Goal: Information Seeking & Learning: Learn about a topic

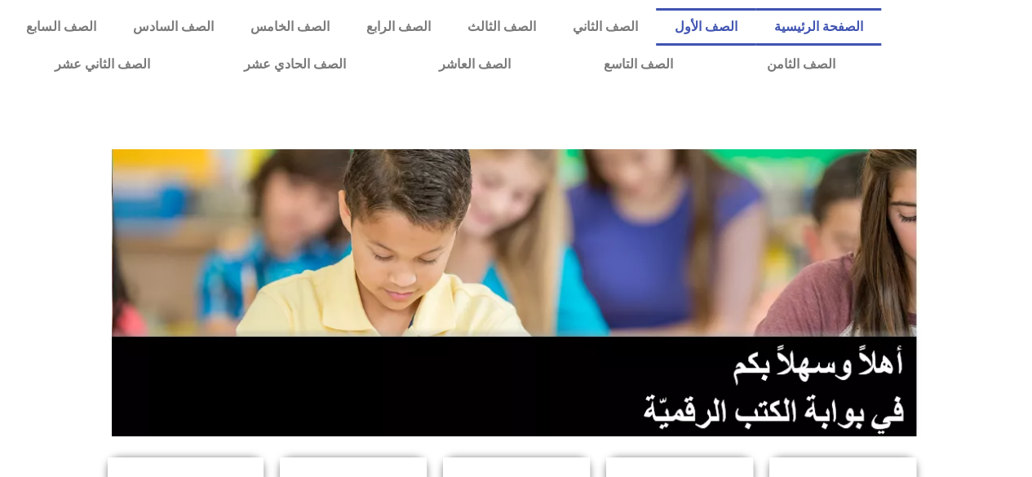
click at [730, 30] on link "الصف الأول" at bounding box center [706, 27] width 100 height 38
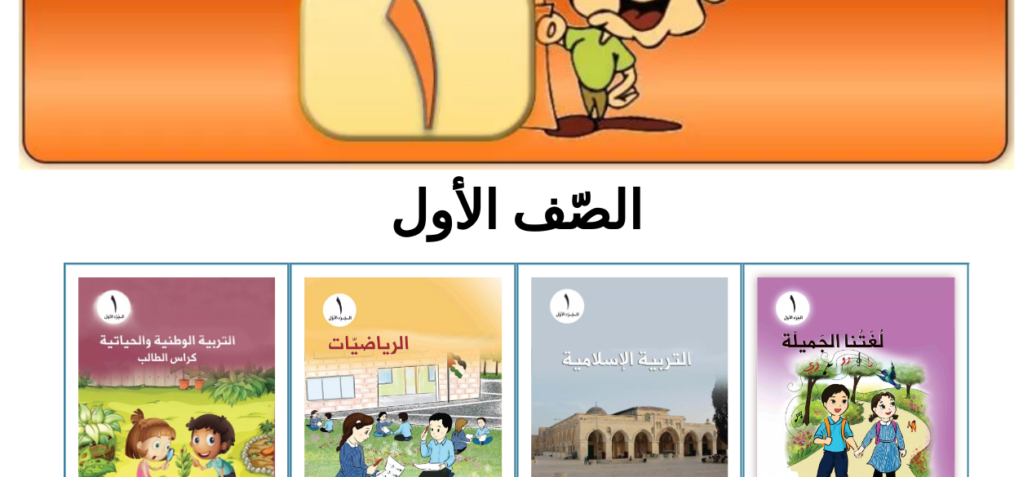
scroll to position [326, 0]
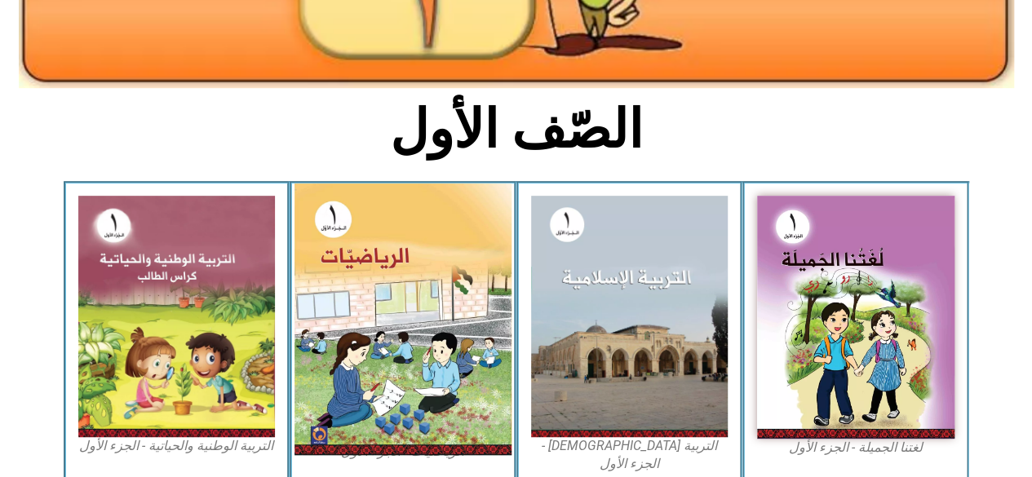
click at [401, 317] on img at bounding box center [403, 320] width 217 height 272
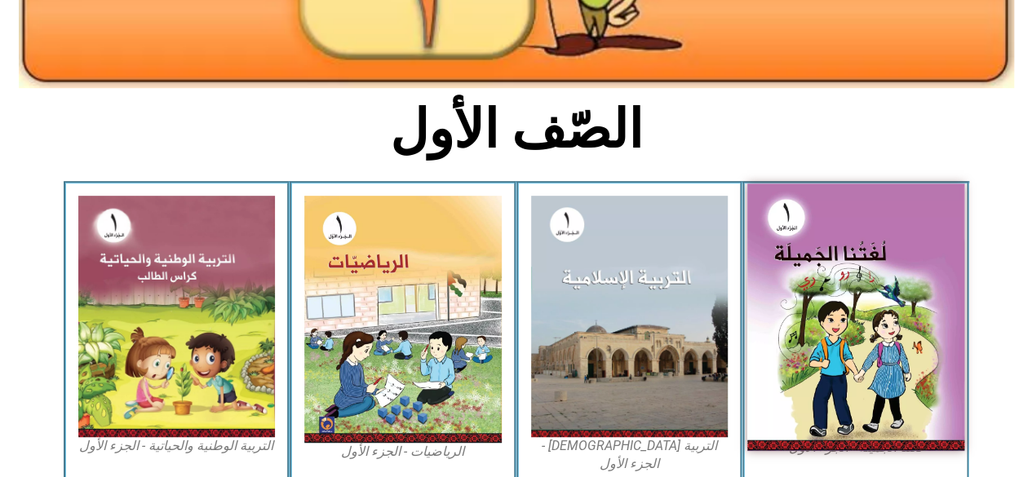
click at [871, 309] on img at bounding box center [855, 318] width 217 height 268
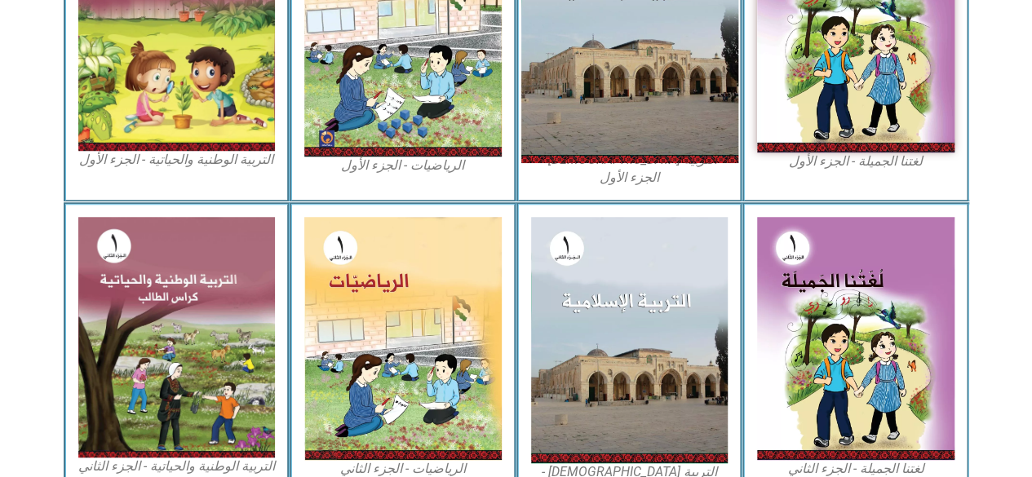
scroll to position [620, 0]
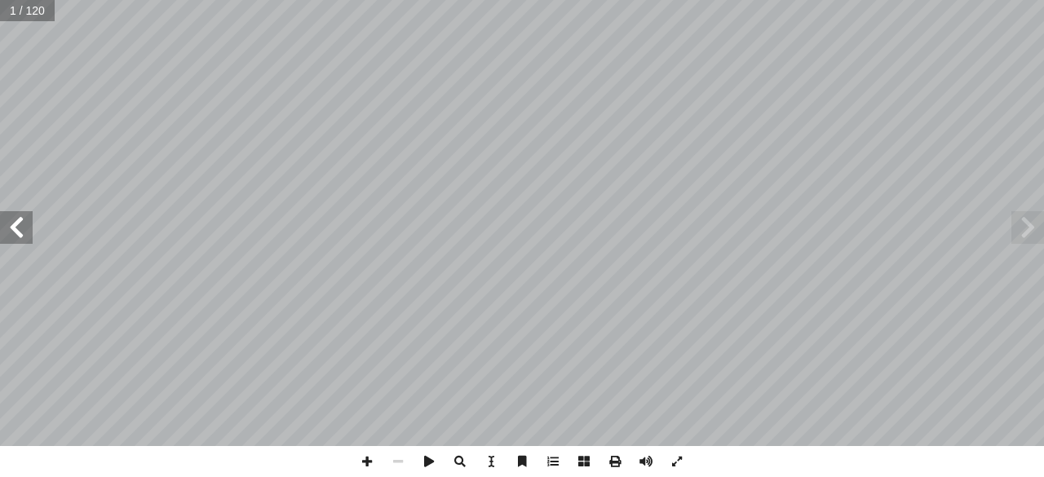
click at [11, 227] on span at bounding box center [16, 227] width 33 height 33
click at [1027, 231] on span at bounding box center [1028, 227] width 33 height 33
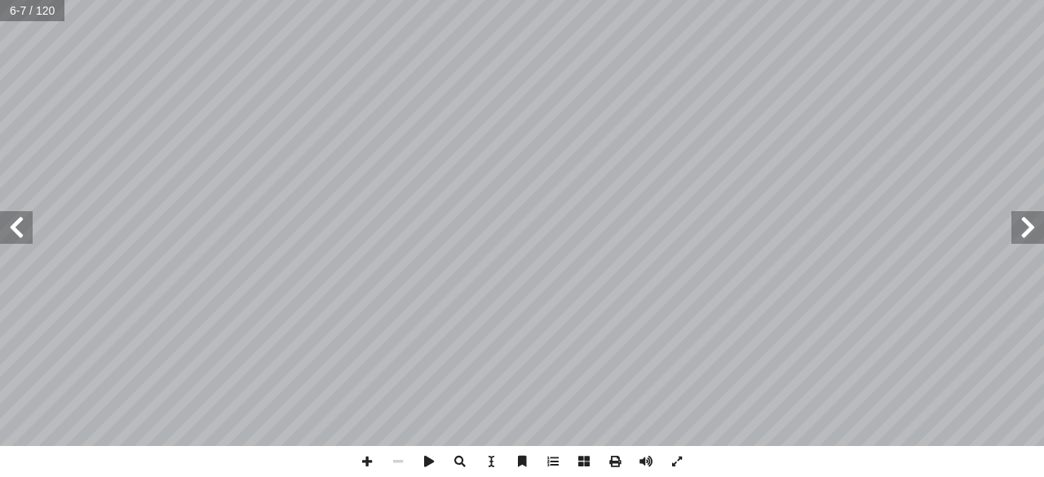
click at [18, 240] on span at bounding box center [16, 227] width 33 height 33
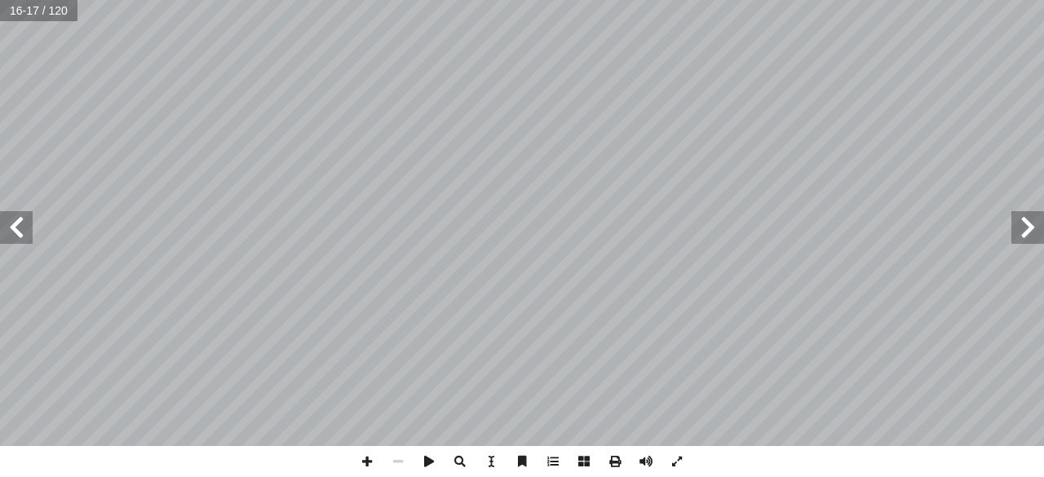
click at [28, 241] on span at bounding box center [16, 227] width 33 height 33
click at [23, 235] on span at bounding box center [16, 227] width 33 height 33
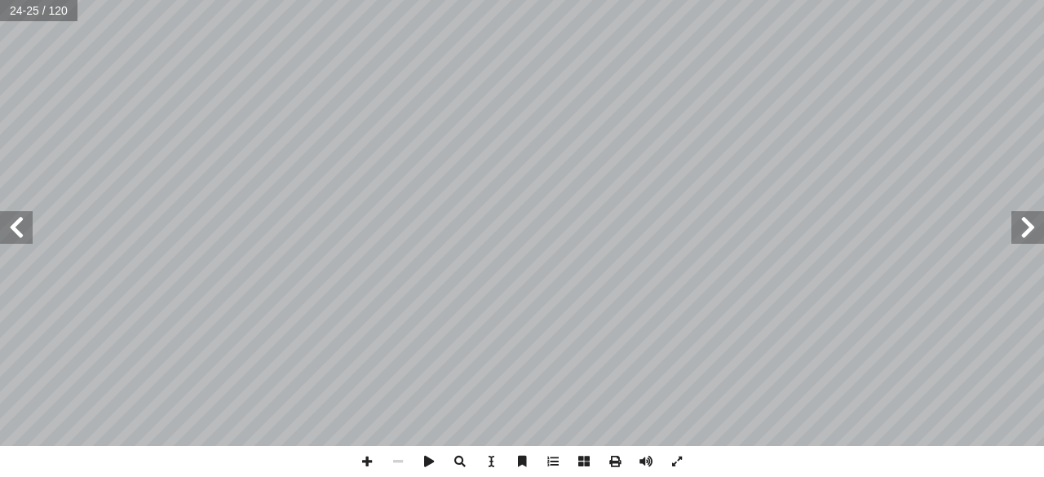
click at [23, 235] on span at bounding box center [16, 227] width 33 height 33
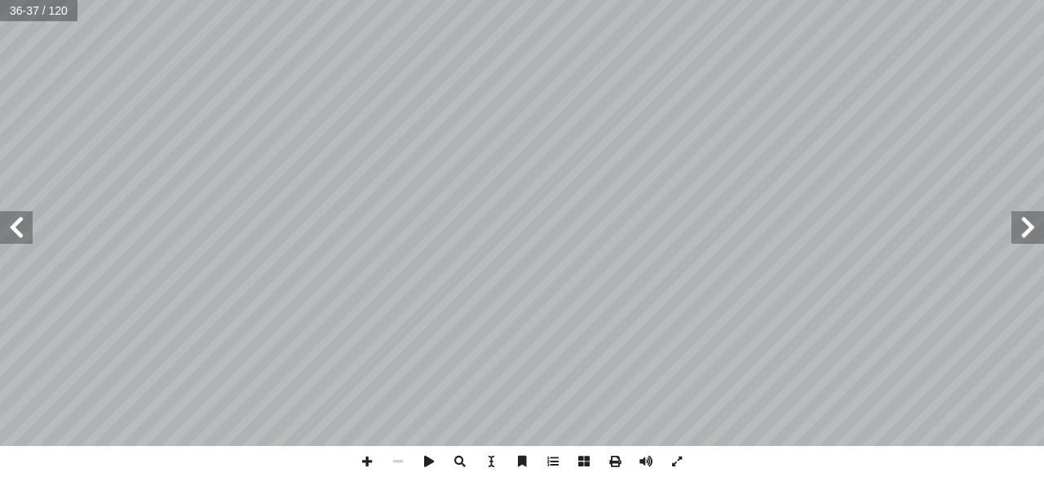
click at [23, 235] on span at bounding box center [16, 227] width 33 height 33
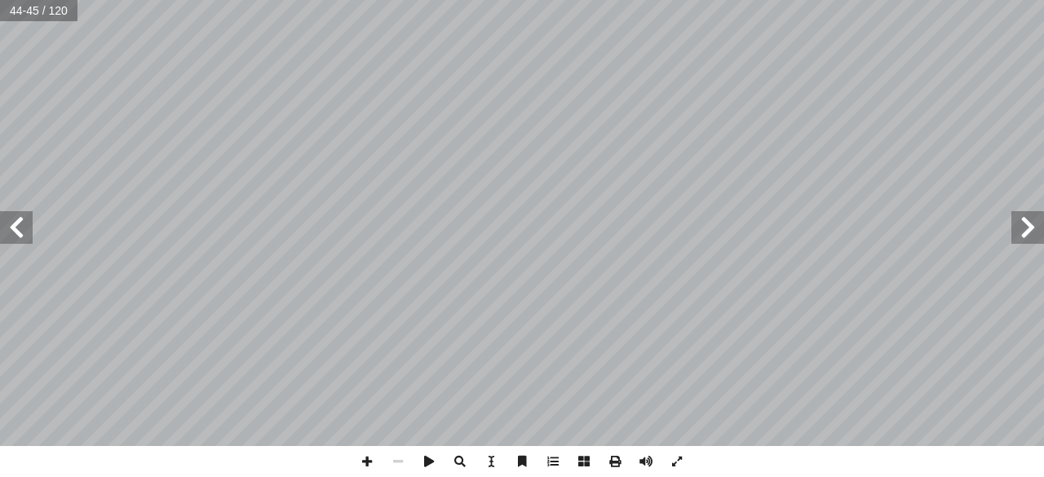
click at [23, 235] on span at bounding box center [16, 227] width 33 height 33
click at [27, 234] on span at bounding box center [16, 227] width 33 height 33
click at [1024, 229] on span at bounding box center [1028, 227] width 33 height 33
click at [28, 236] on span at bounding box center [16, 227] width 33 height 33
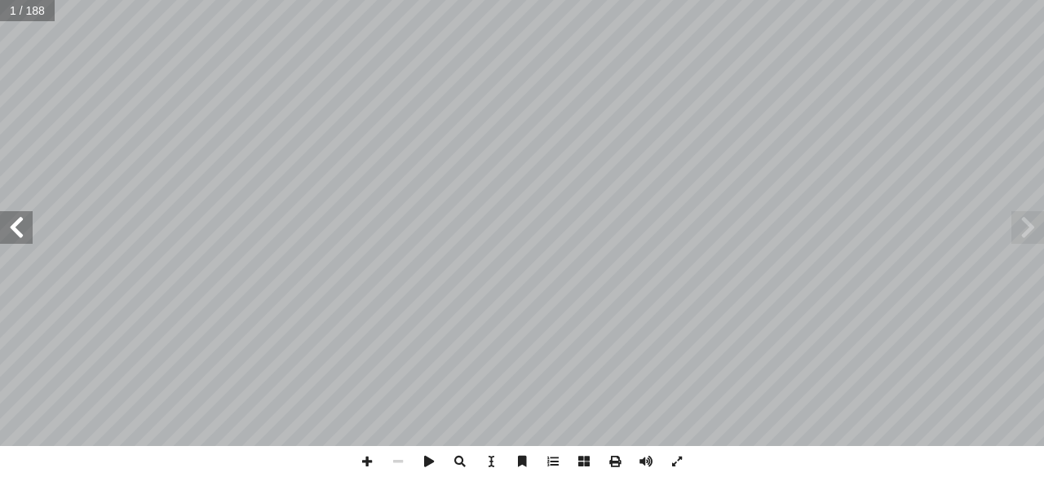
click at [28, 236] on span at bounding box center [16, 227] width 33 height 33
click at [1035, 237] on span at bounding box center [1028, 227] width 33 height 33
click at [18, 240] on span at bounding box center [16, 227] width 33 height 33
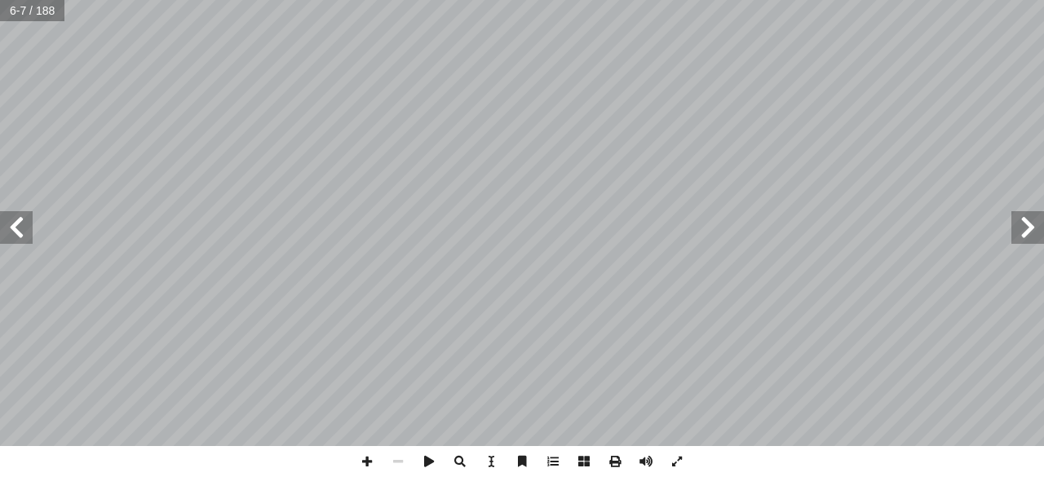
click at [18, 240] on span at bounding box center [16, 227] width 33 height 33
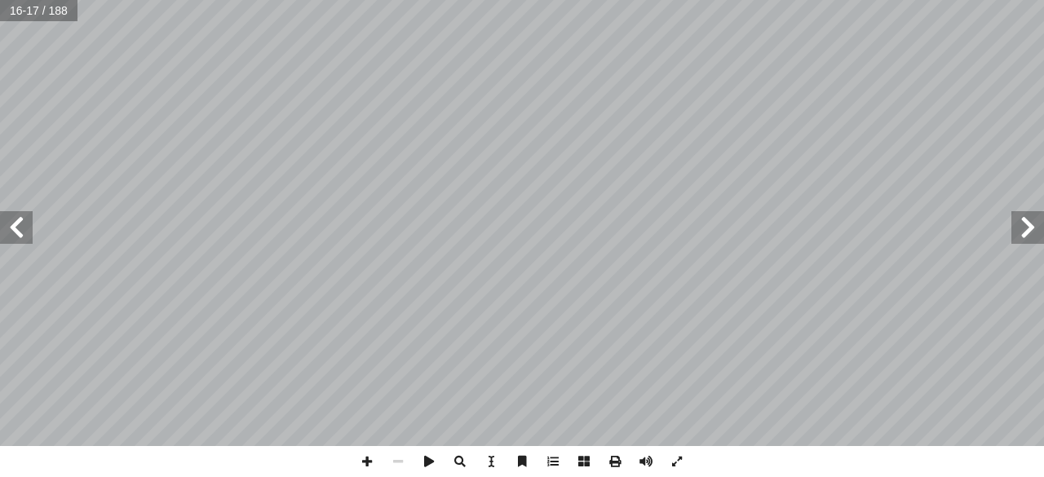
click at [18, 240] on span at bounding box center [16, 227] width 33 height 33
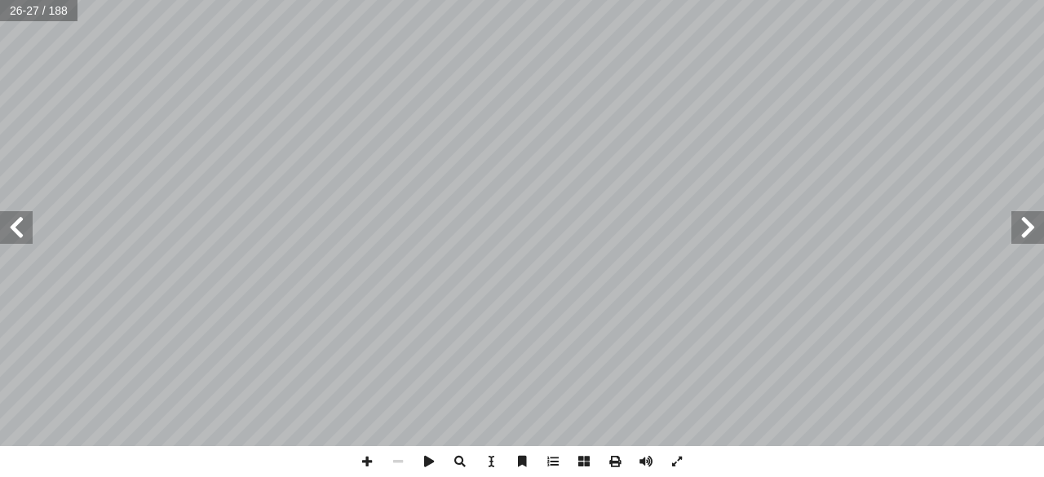
click at [18, 240] on span at bounding box center [16, 227] width 33 height 33
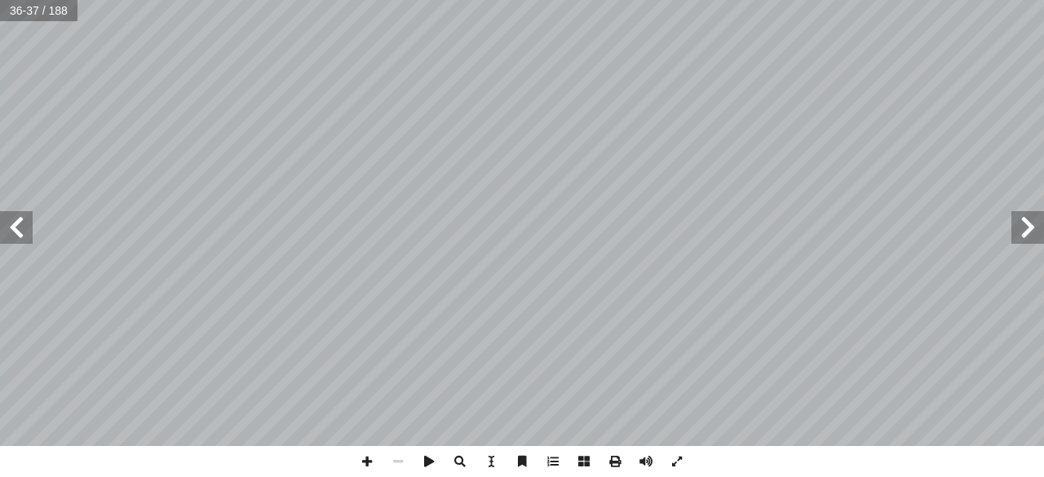
click at [18, 240] on span at bounding box center [16, 227] width 33 height 33
click at [20, 240] on span at bounding box center [16, 227] width 33 height 33
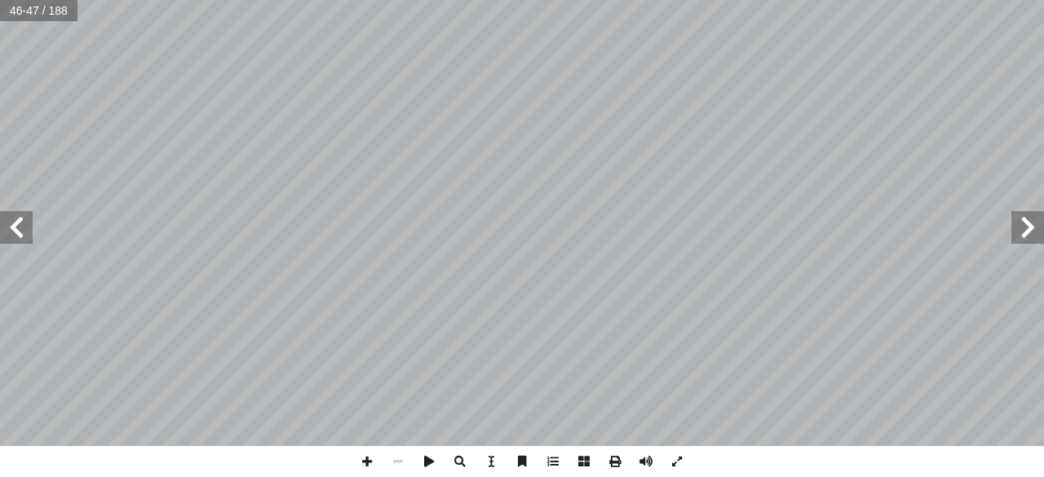
click at [20, 240] on span at bounding box center [16, 227] width 33 height 33
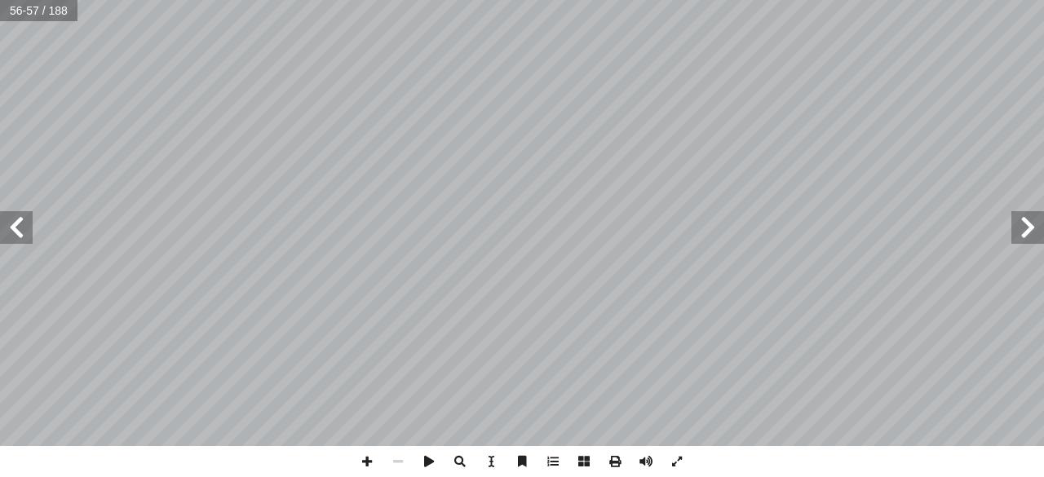
click at [20, 240] on span at bounding box center [16, 227] width 33 height 33
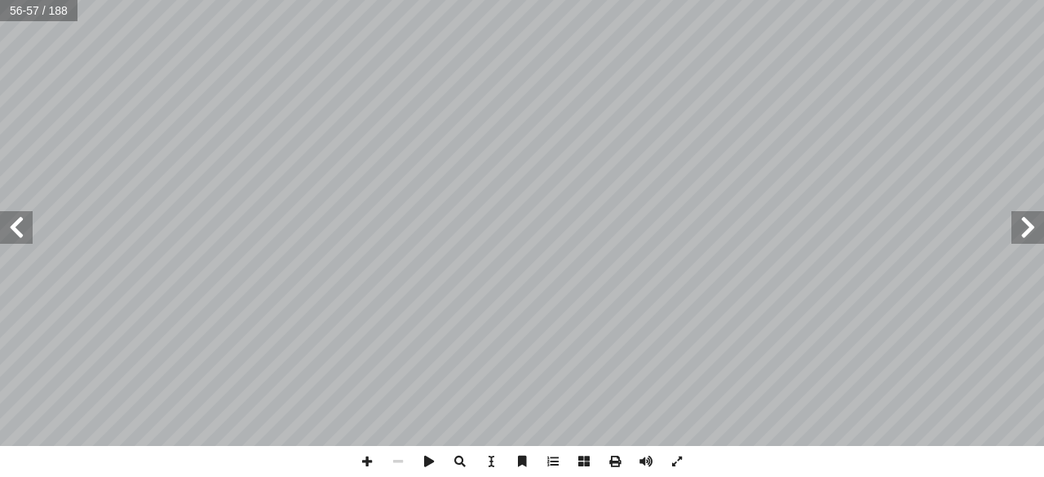
click at [20, 240] on span at bounding box center [16, 227] width 33 height 33
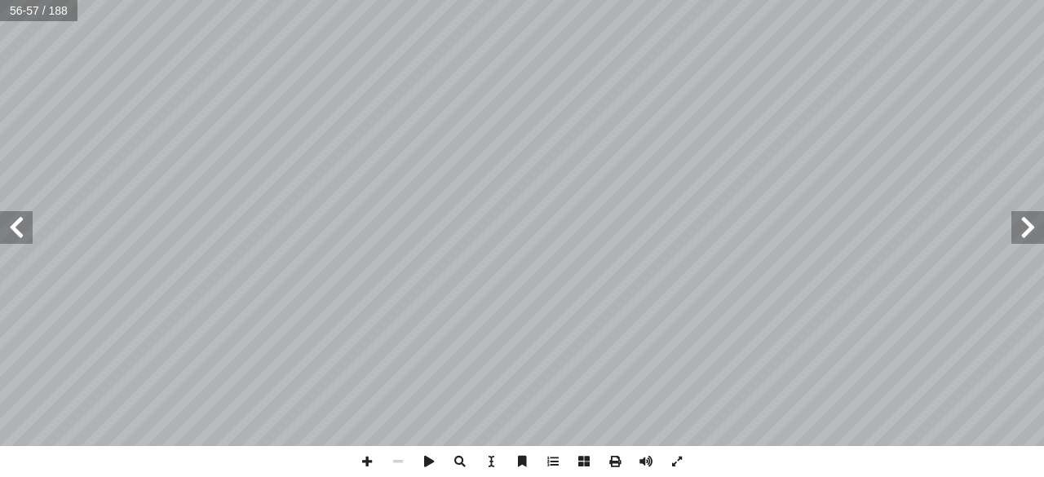
click at [20, 240] on span at bounding box center [16, 227] width 33 height 33
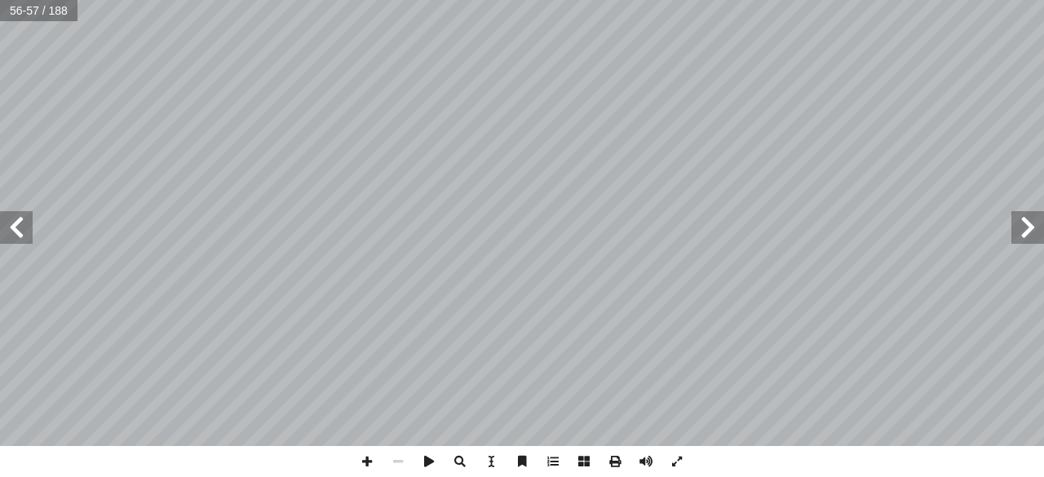
click at [20, 240] on span at bounding box center [16, 227] width 33 height 33
click at [29, 227] on span at bounding box center [16, 227] width 33 height 33
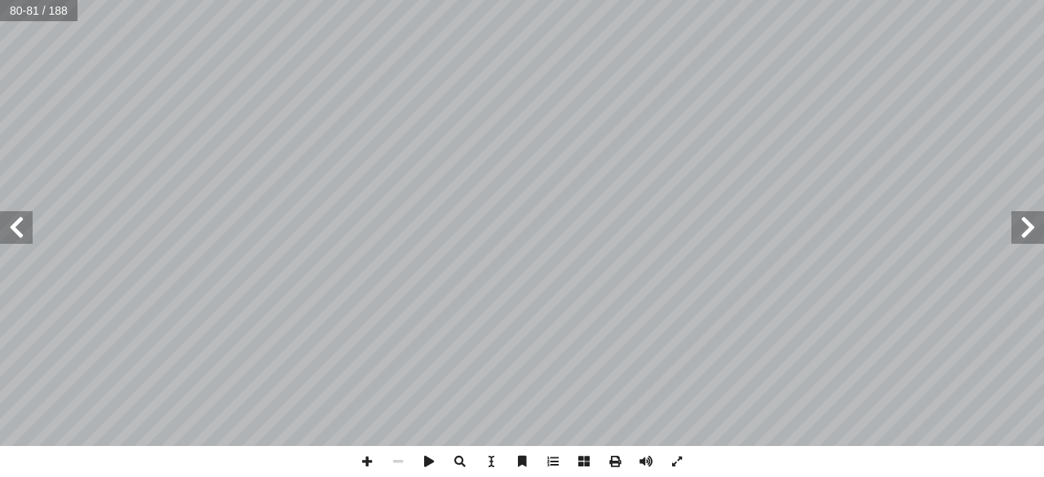
click at [29, 227] on span at bounding box center [16, 227] width 33 height 33
click at [24, 233] on span at bounding box center [16, 227] width 33 height 33
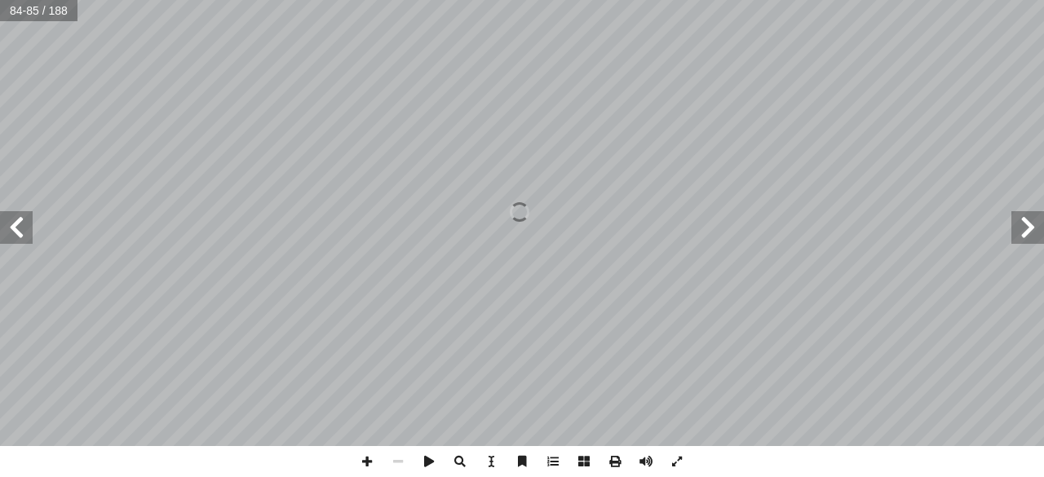
click at [24, 233] on span at bounding box center [16, 227] width 33 height 33
click at [21, 237] on span at bounding box center [16, 227] width 33 height 33
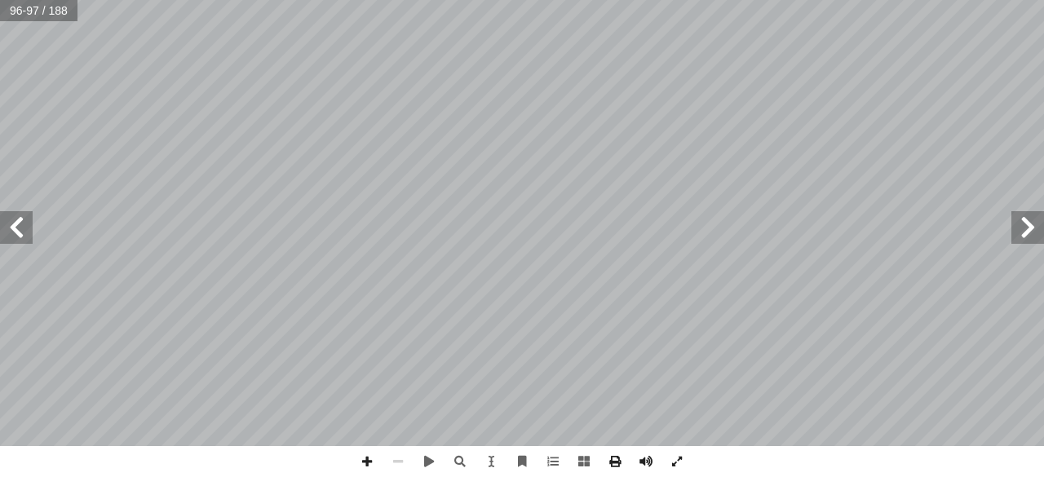
click at [21, 237] on span at bounding box center [16, 227] width 33 height 33
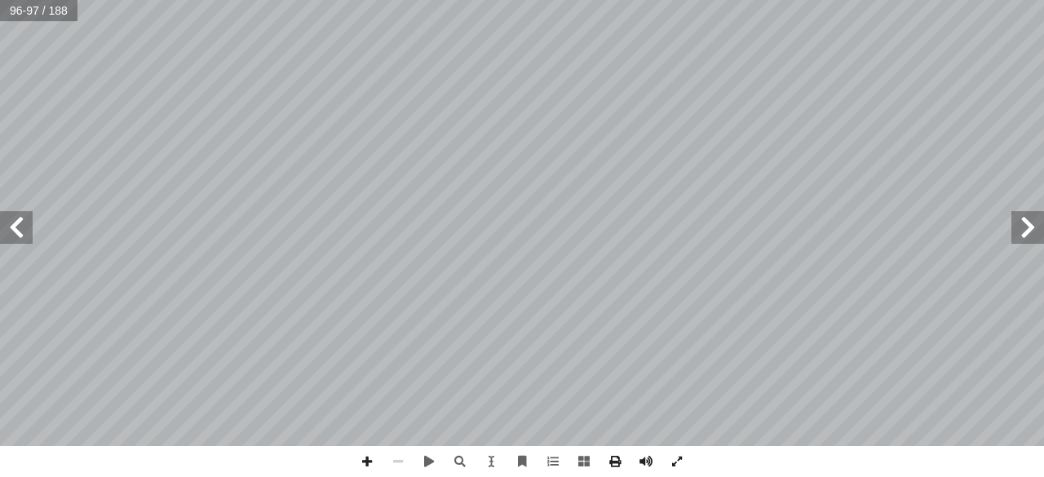
click at [21, 237] on span at bounding box center [16, 227] width 33 height 33
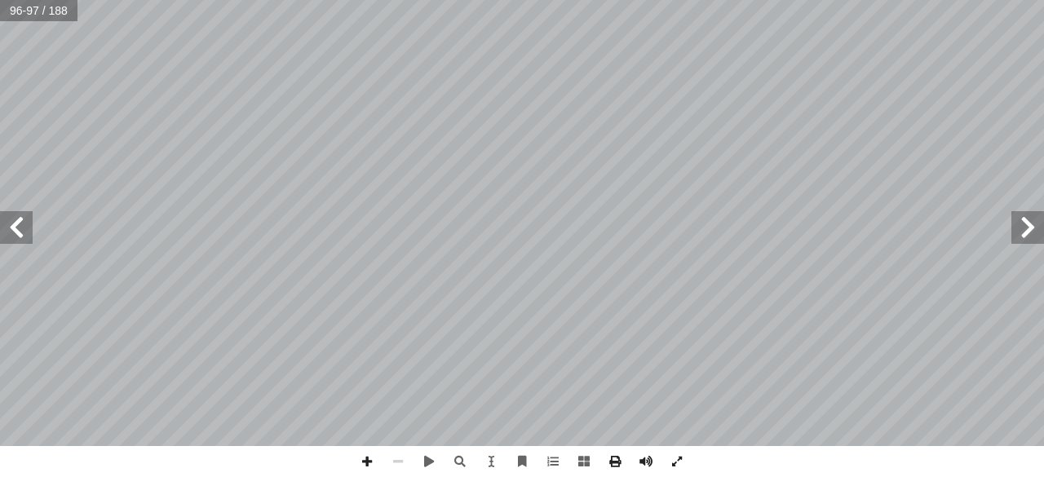
click at [21, 237] on span at bounding box center [16, 227] width 33 height 33
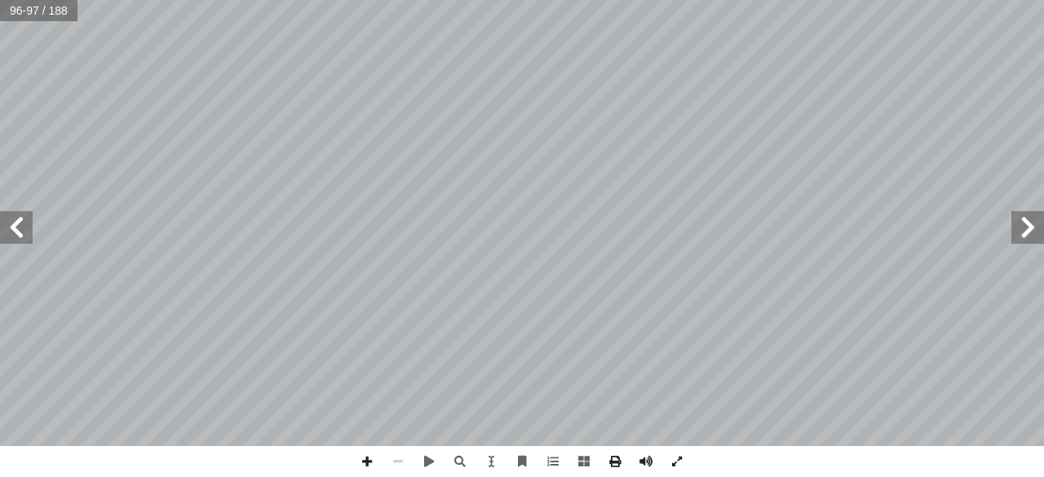
click at [21, 237] on span at bounding box center [16, 227] width 33 height 33
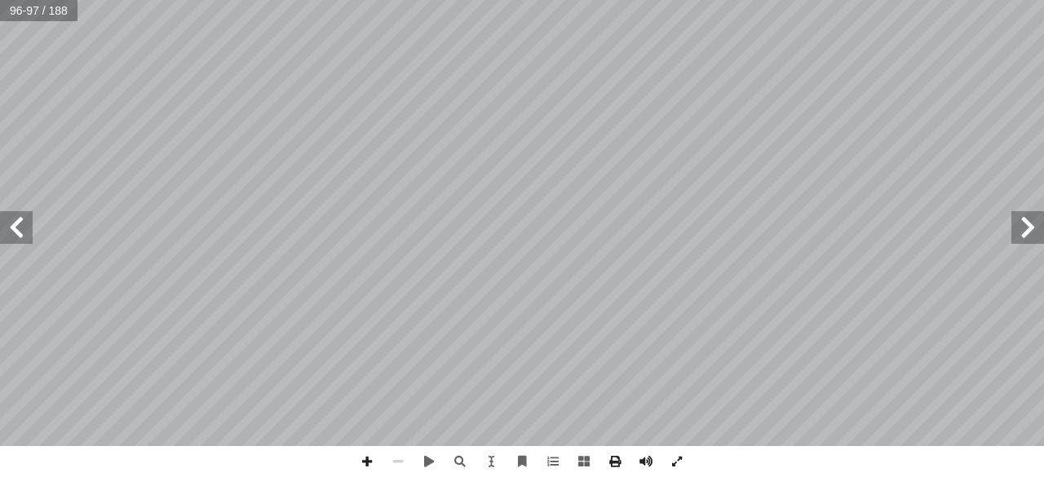
click at [21, 237] on span at bounding box center [16, 227] width 33 height 33
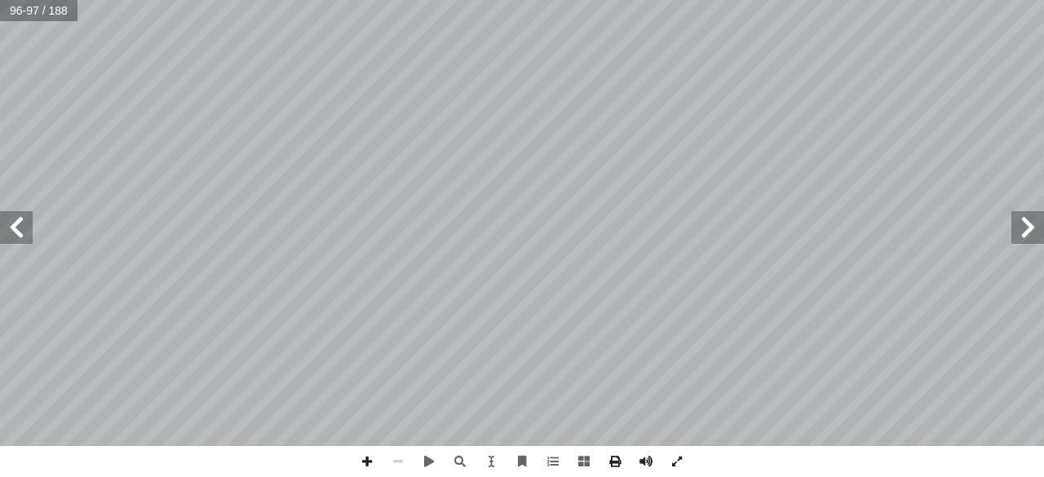
click at [21, 237] on span at bounding box center [16, 227] width 33 height 33
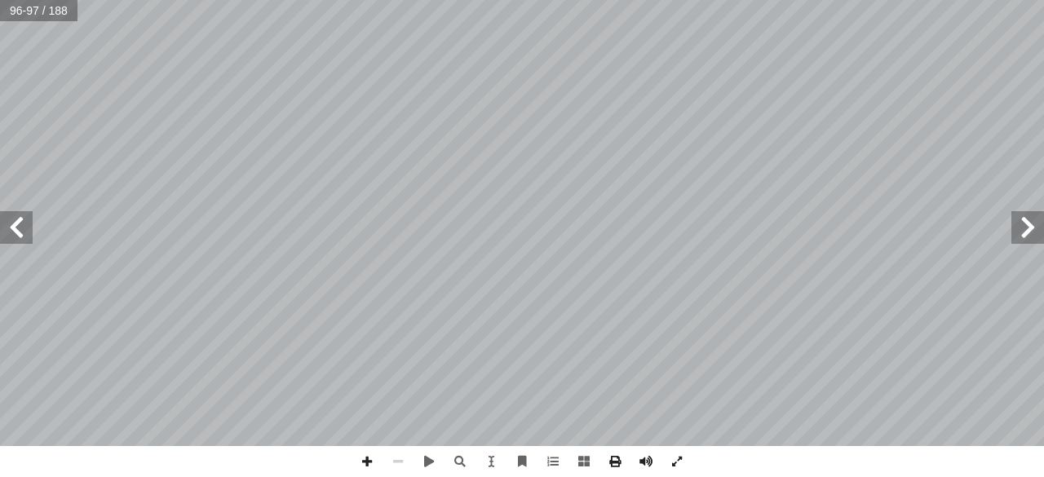
click at [21, 237] on span at bounding box center [16, 227] width 33 height 33
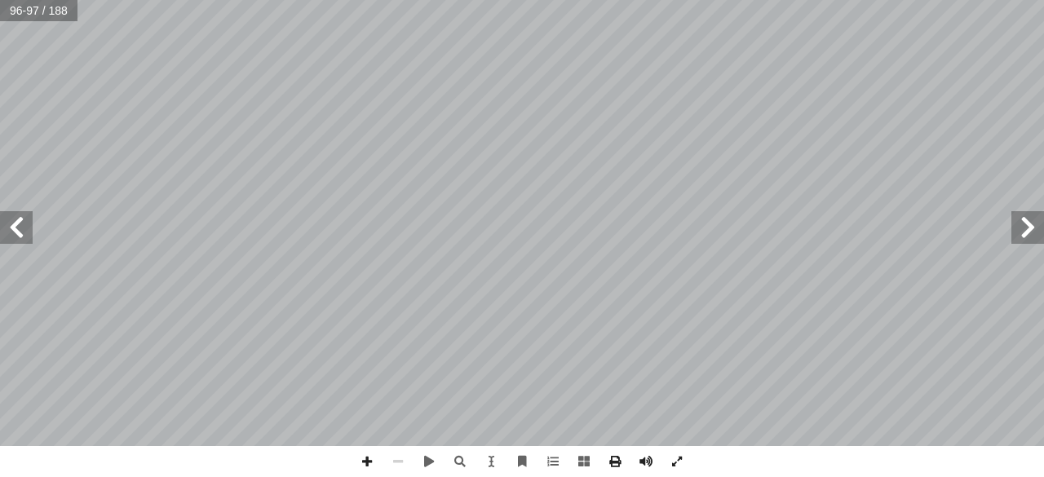
click at [21, 237] on span at bounding box center [16, 227] width 33 height 33
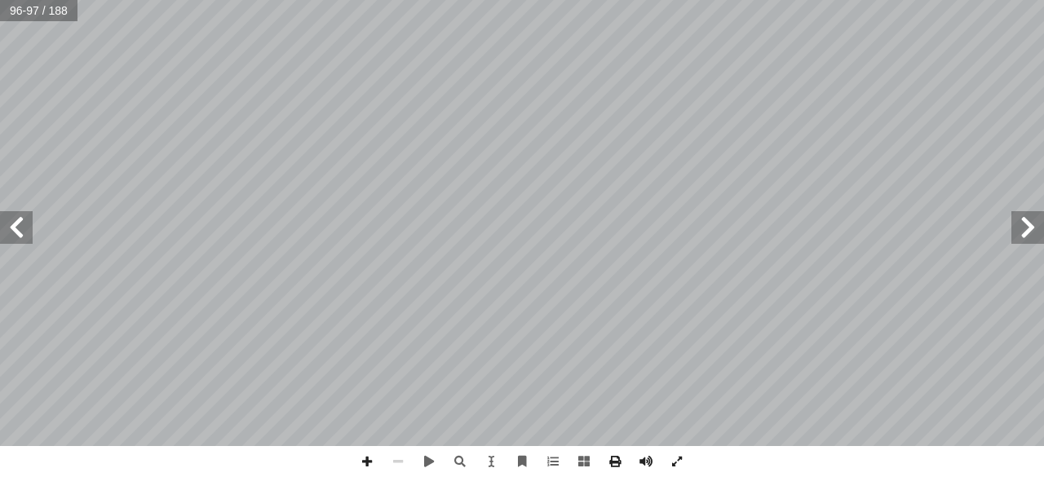
click at [21, 237] on span at bounding box center [16, 227] width 33 height 33
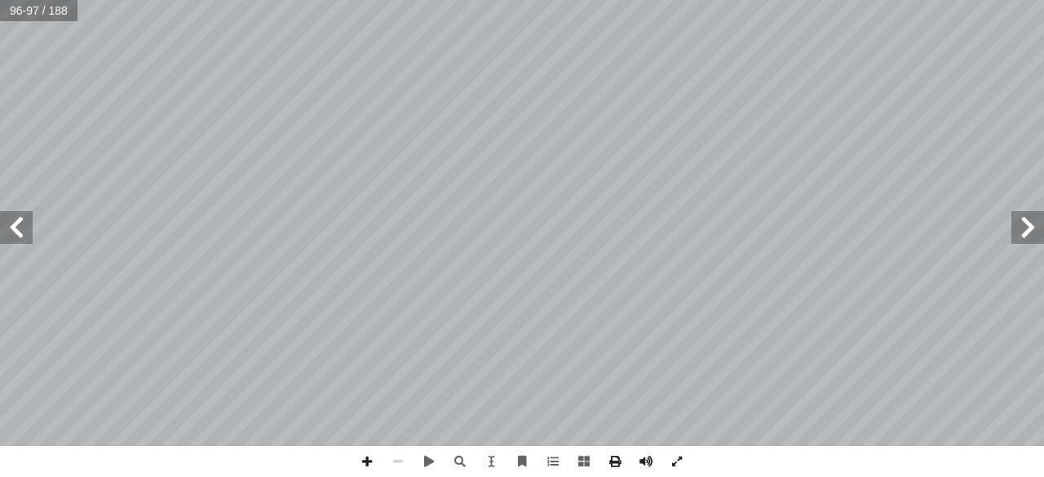
click at [21, 237] on span at bounding box center [16, 227] width 33 height 33
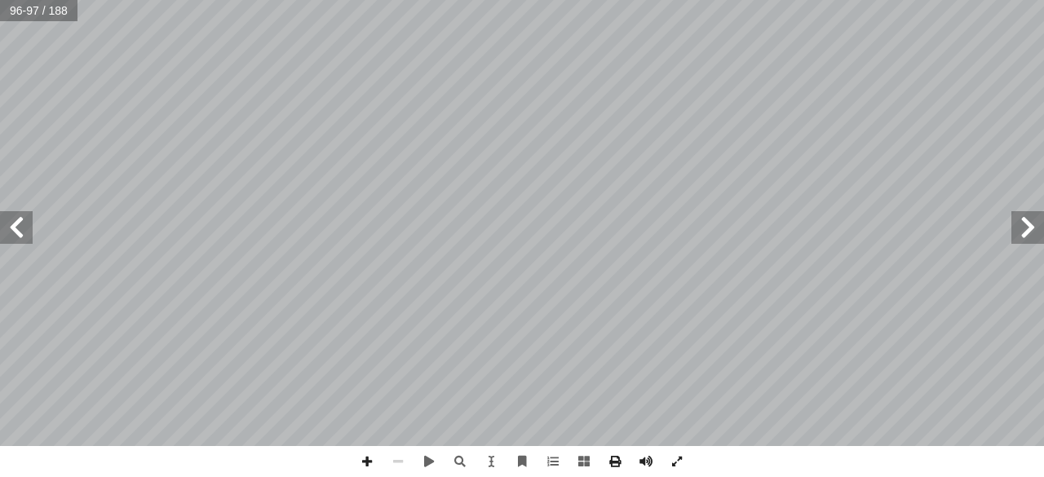
click at [21, 237] on span at bounding box center [16, 227] width 33 height 33
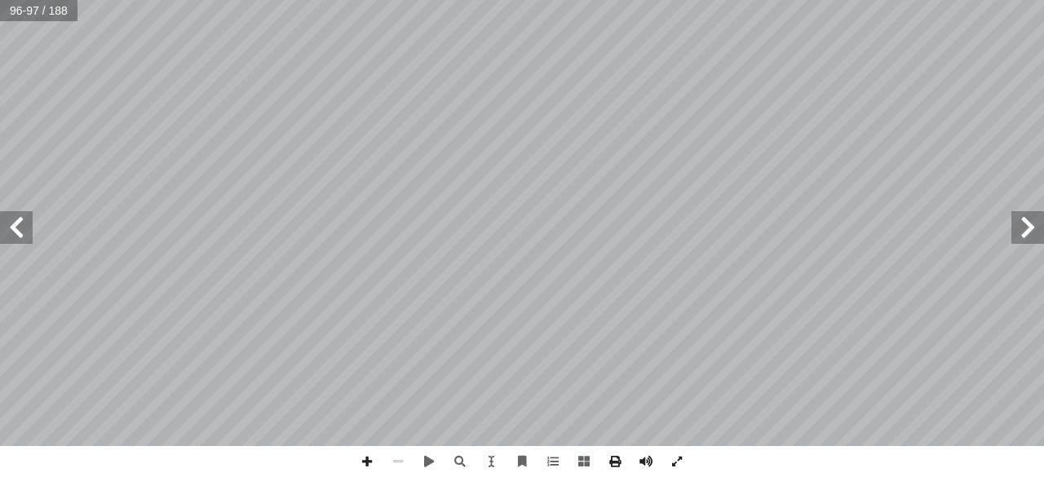
click at [21, 237] on span at bounding box center [16, 227] width 33 height 33
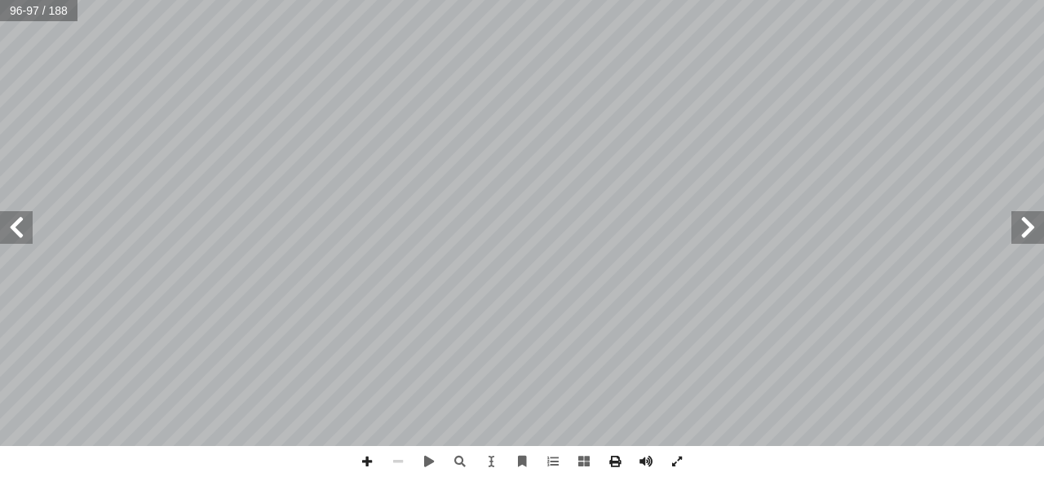
click at [21, 237] on span at bounding box center [16, 227] width 33 height 33
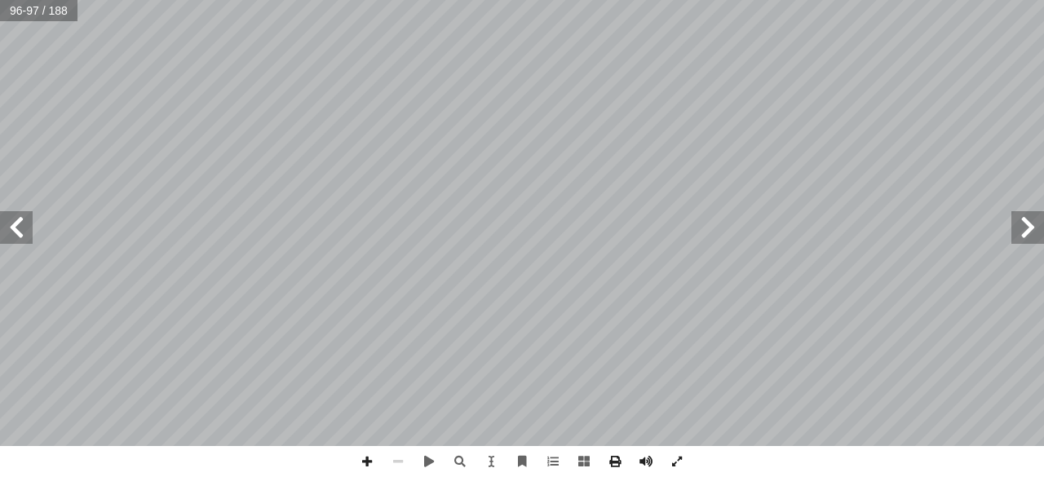
click at [21, 237] on span at bounding box center [16, 227] width 33 height 33
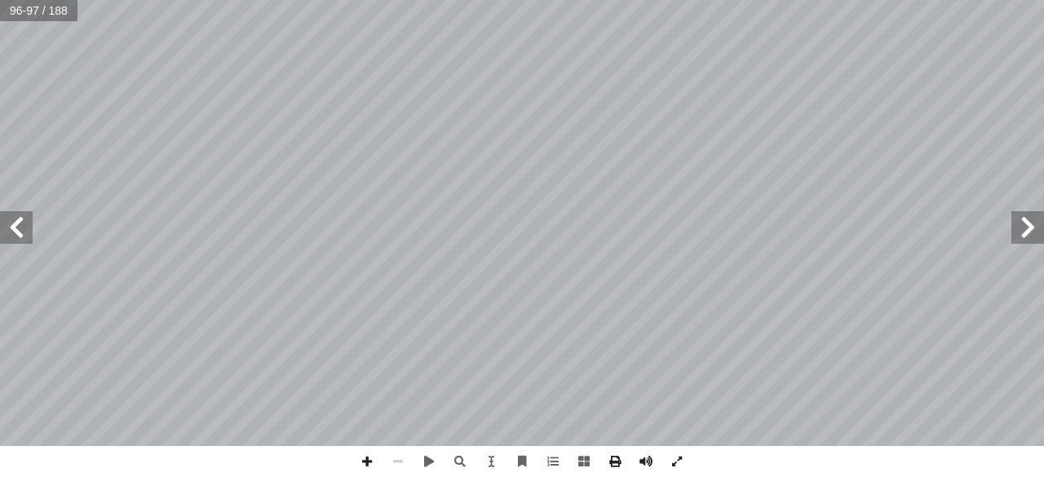
click at [21, 237] on span at bounding box center [16, 227] width 33 height 33
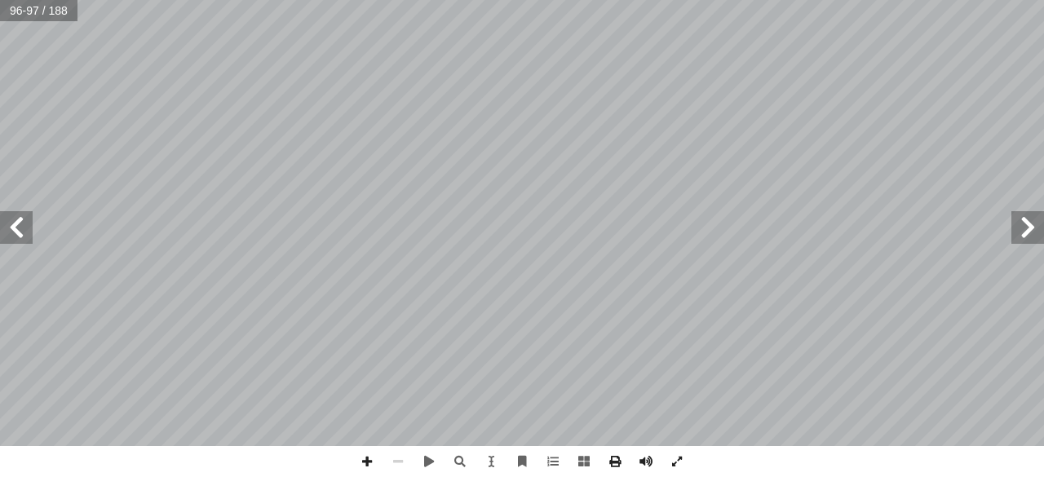
click at [21, 237] on span at bounding box center [16, 227] width 33 height 33
click at [1031, 233] on span at bounding box center [1028, 227] width 33 height 33
click at [1031, 234] on span at bounding box center [1028, 227] width 33 height 33
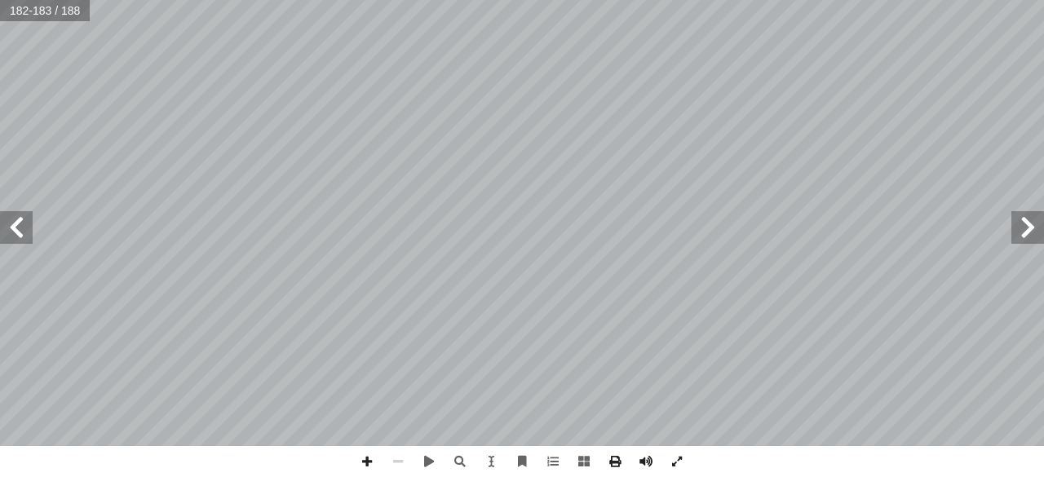
click at [20, 226] on span at bounding box center [16, 227] width 33 height 33
click at [1030, 231] on span at bounding box center [1028, 227] width 33 height 33
click at [370, 461] on span at bounding box center [367, 461] width 31 height 31
click at [399, 466] on span at bounding box center [398, 461] width 31 height 31
click at [17, 229] on span at bounding box center [16, 227] width 33 height 33
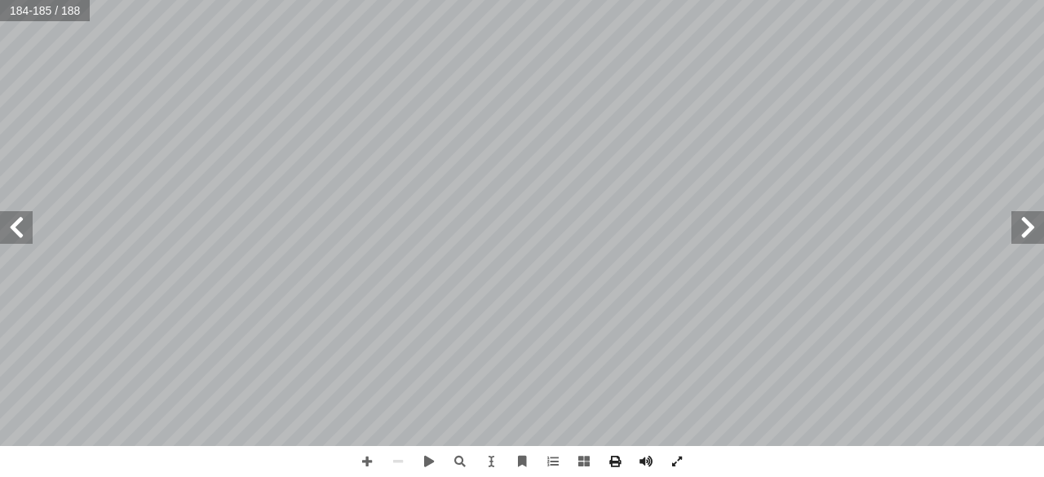
click at [17, 228] on span at bounding box center [16, 227] width 33 height 33
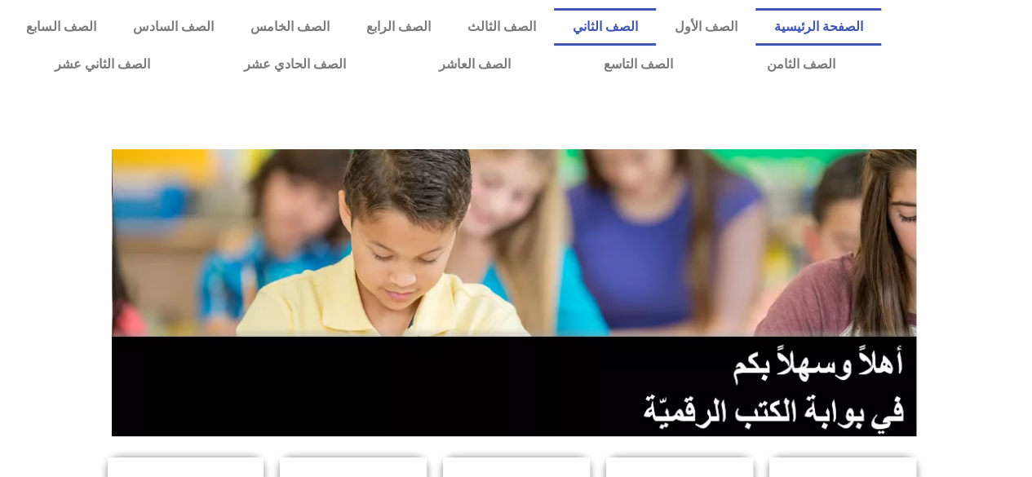
click at [630, 32] on link "الصف الثاني" at bounding box center [605, 27] width 102 height 38
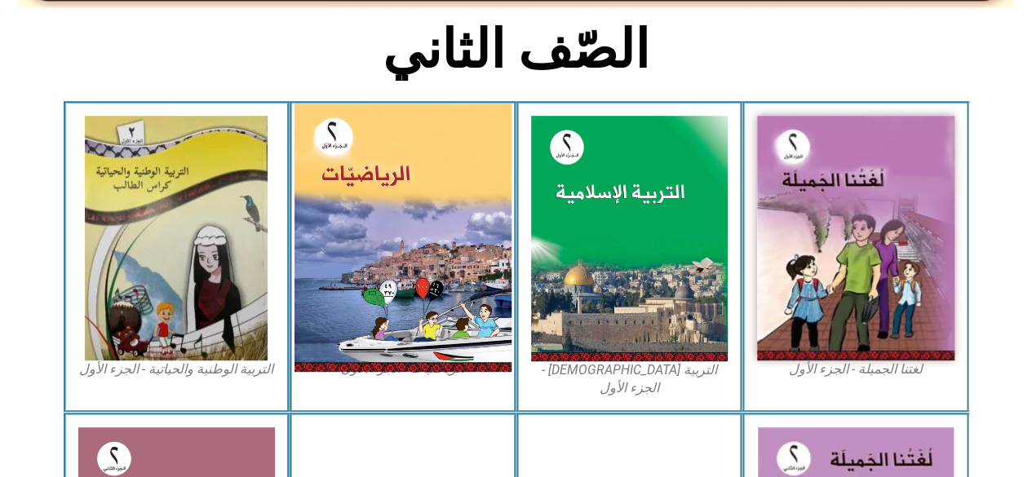
scroll to position [408, 0]
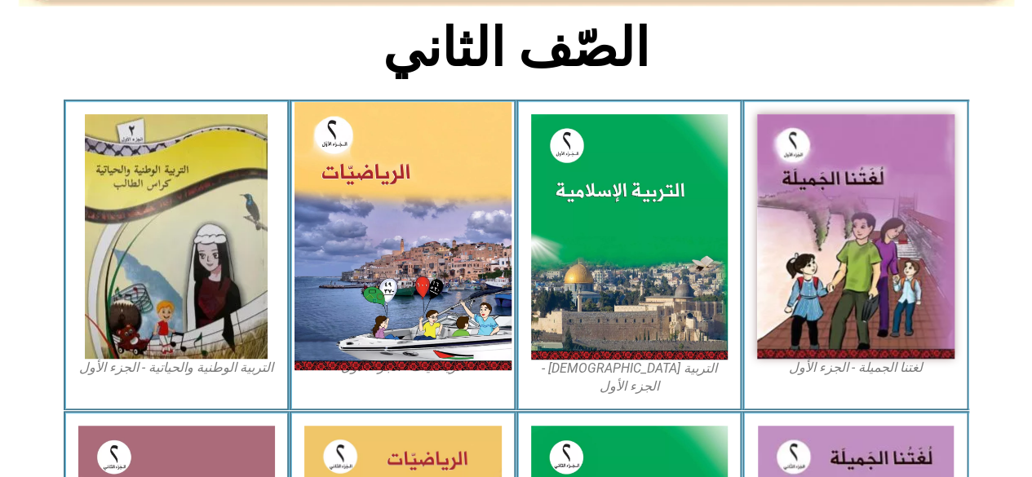
click at [446, 282] on img at bounding box center [403, 236] width 217 height 268
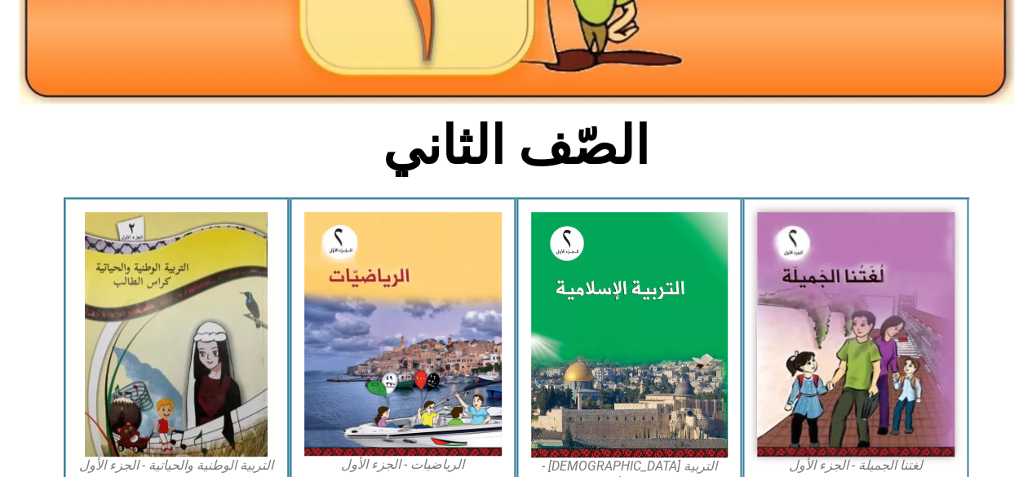
scroll to position [127, 0]
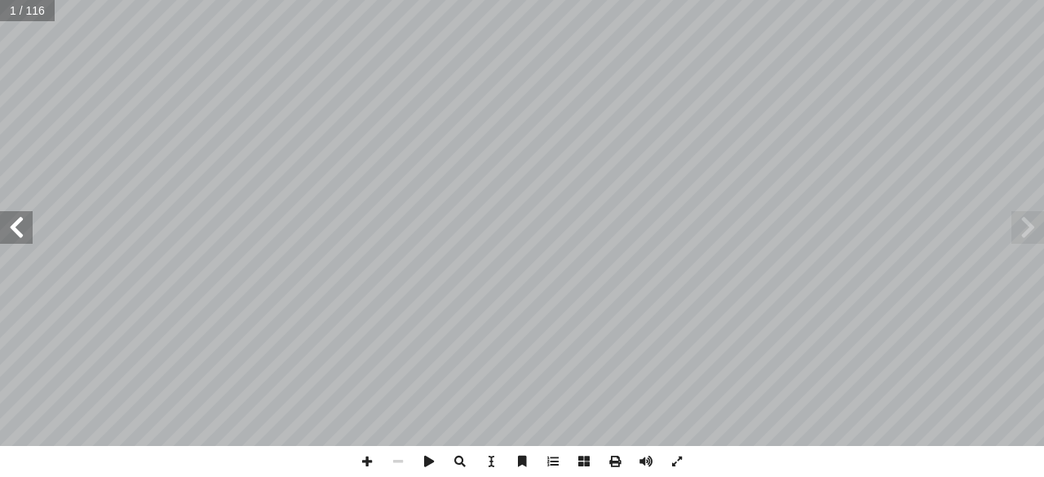
click at [20, 223] on span at bounding box center [16, 227] width 33 height 33
click at [21, 223] on span at bounding box center [16, 227] width 33 height 33
